Goal: Task Accomplishment & Management: Manage account settings

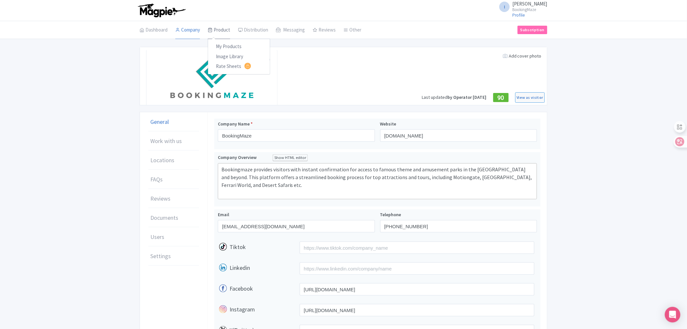
click at [217, 30] on link "Product" at bounding box center [219, 30] width 22 height 18
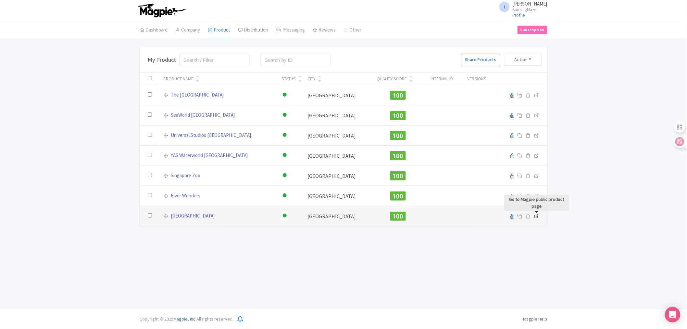
click at [538, 216] on icon at bounding box center [536, 215] width 5 height 5
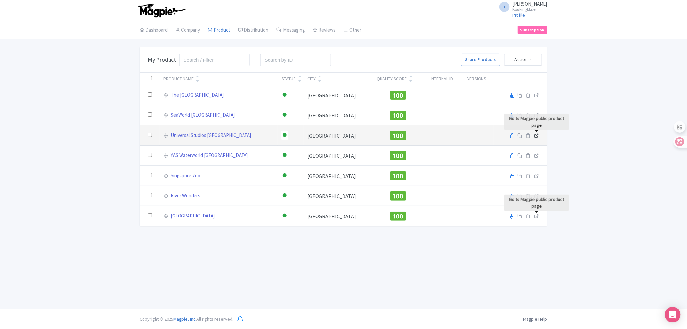
click at [536, 136] on icon at bounding box center [536, 135] width 5 height 5
